Goal: Navigation & Orientation: Find specific page/section

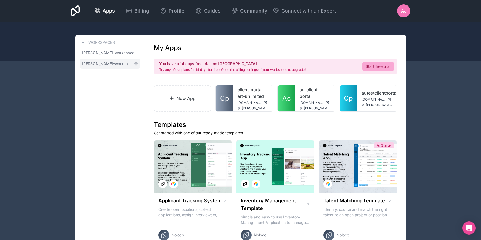
click at [114, 63] on span "[PERSON_NAME]-workspace" at bounding box center [107, 63] width 50 height 5
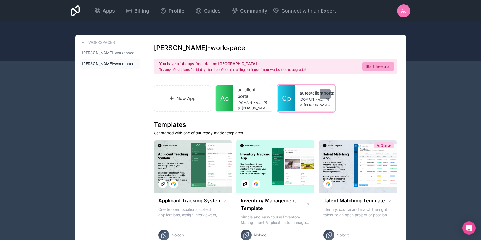
click at [286, 97] on span "Cp" at bounding box center [286, 98] width 9 height 9
